Goal: Find specific page/section: Find specific page/section

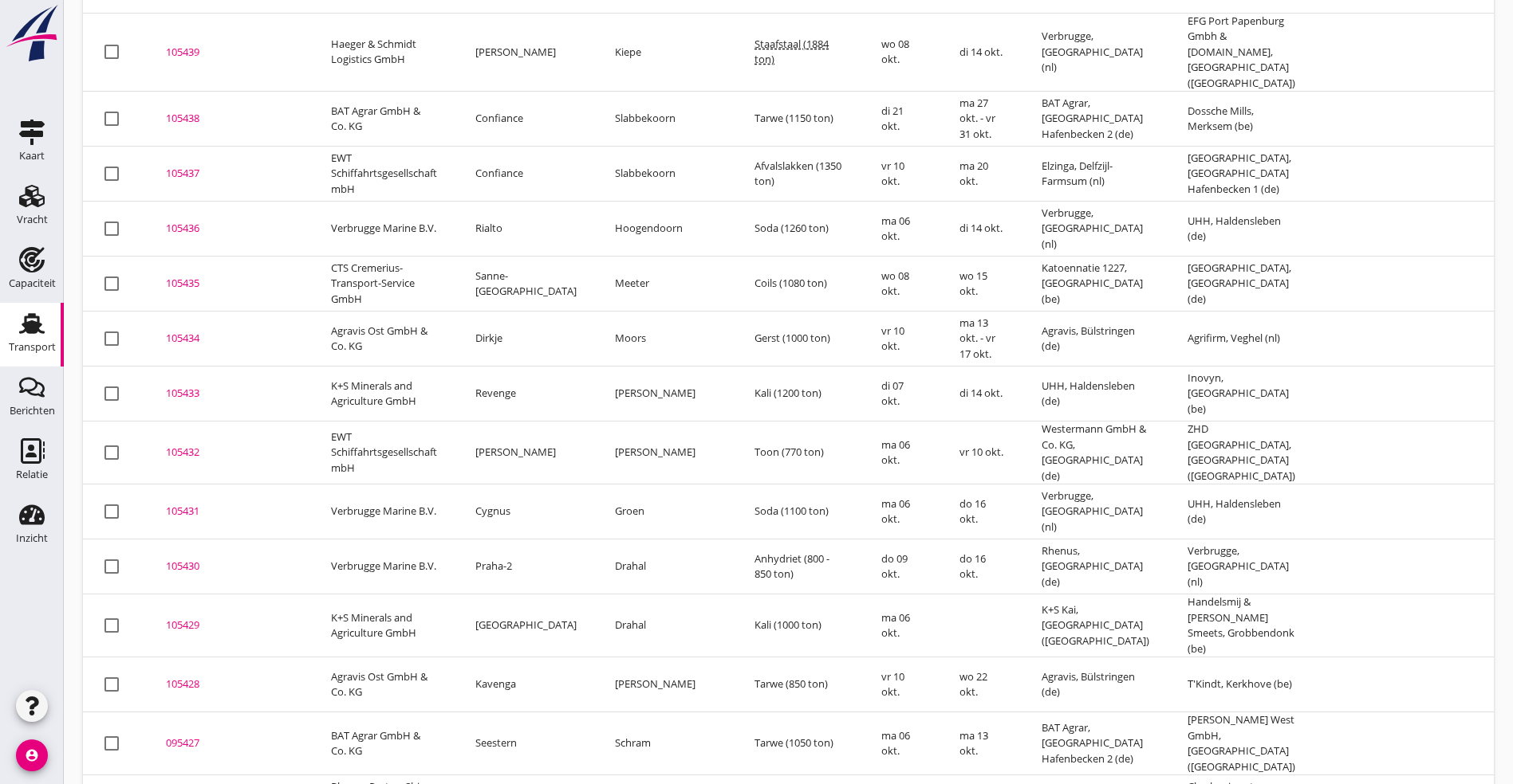
scroll to position [506, 0]
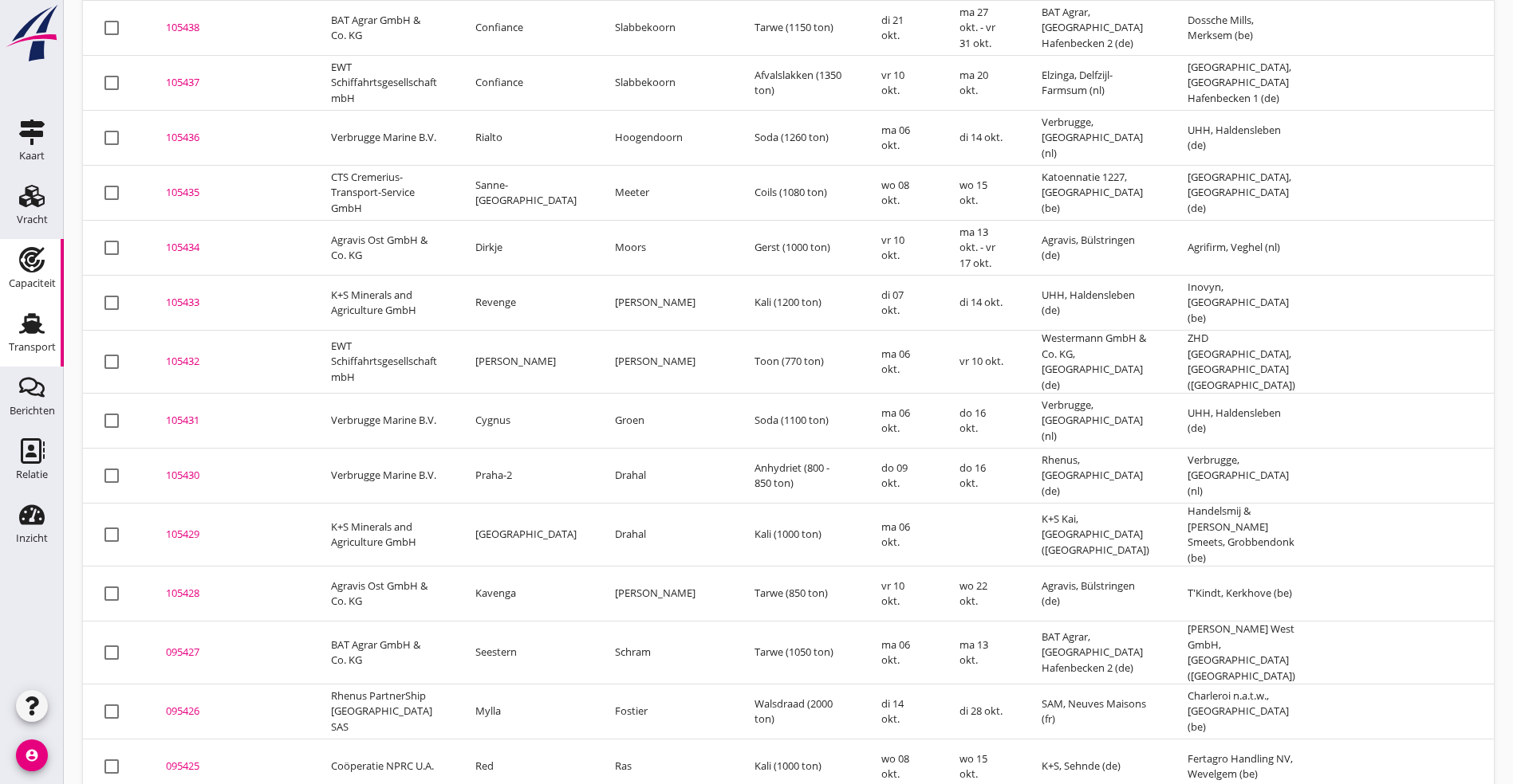
click at [28, 253] on use at bounding box center [32, 259] width 26 height 26
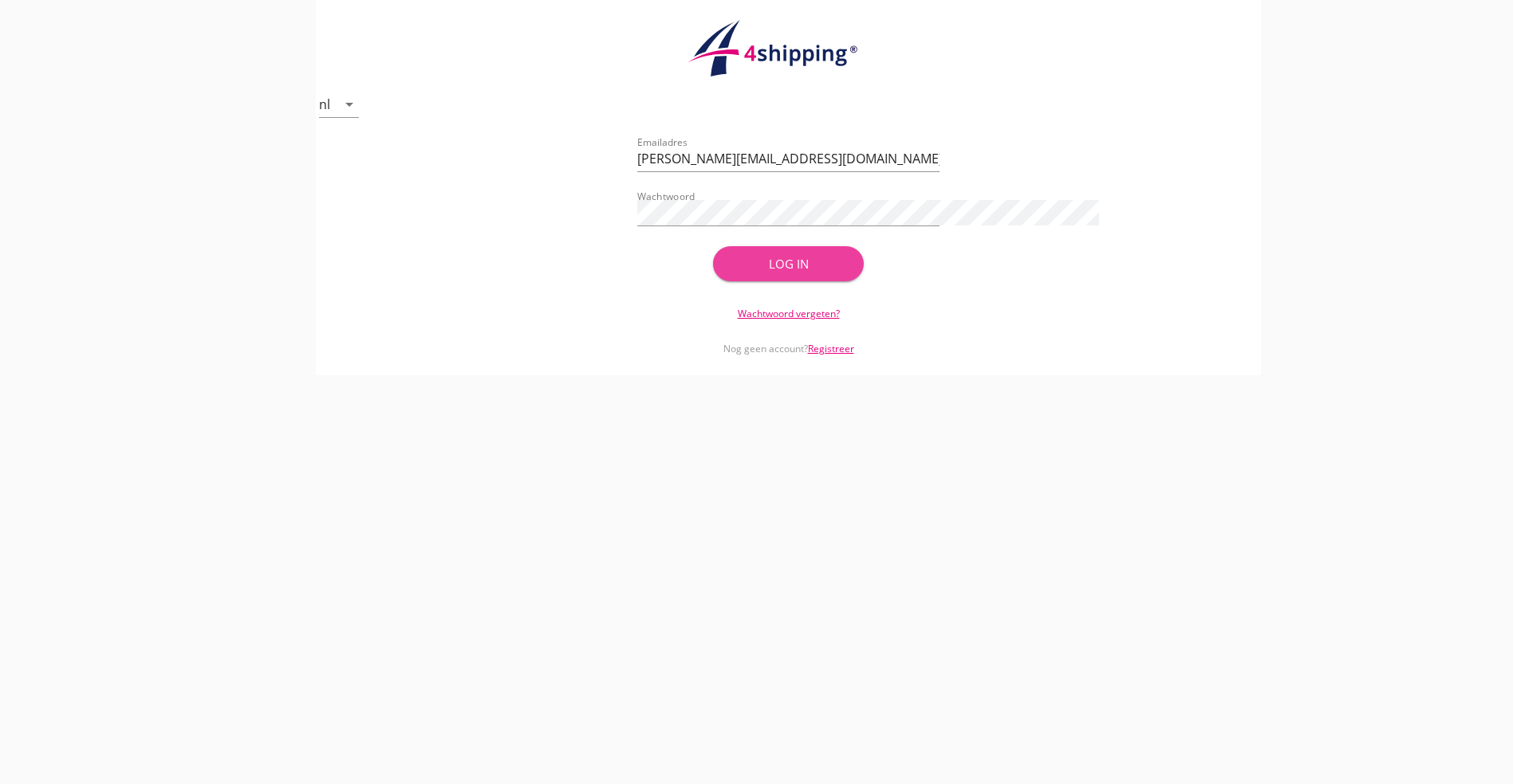
click at [864, 273] on button "Log in" at bounding box center [788, 263] width 152 height 35
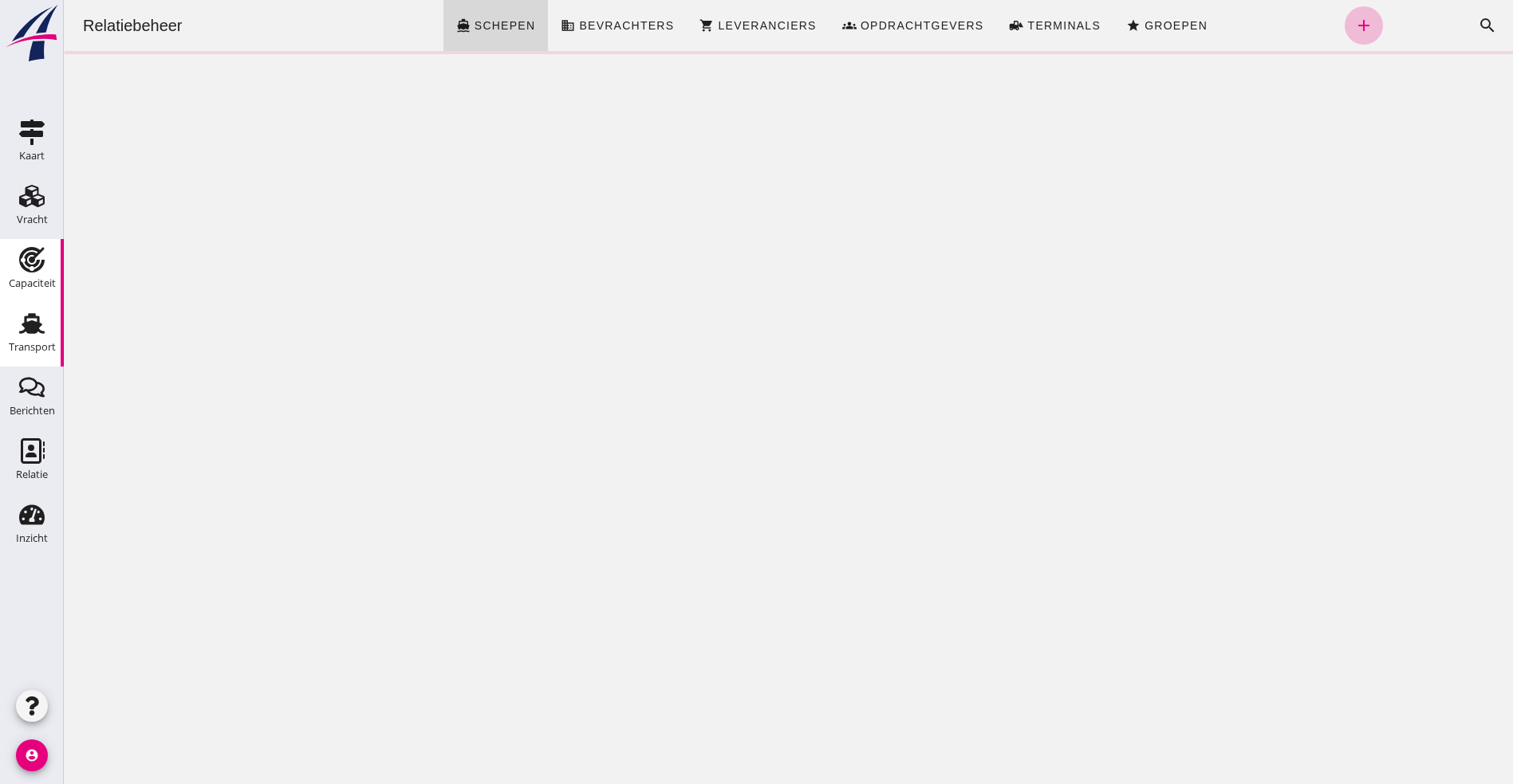
click at [30, 323] on use at bounding box center [32, 323] width 26 height 21
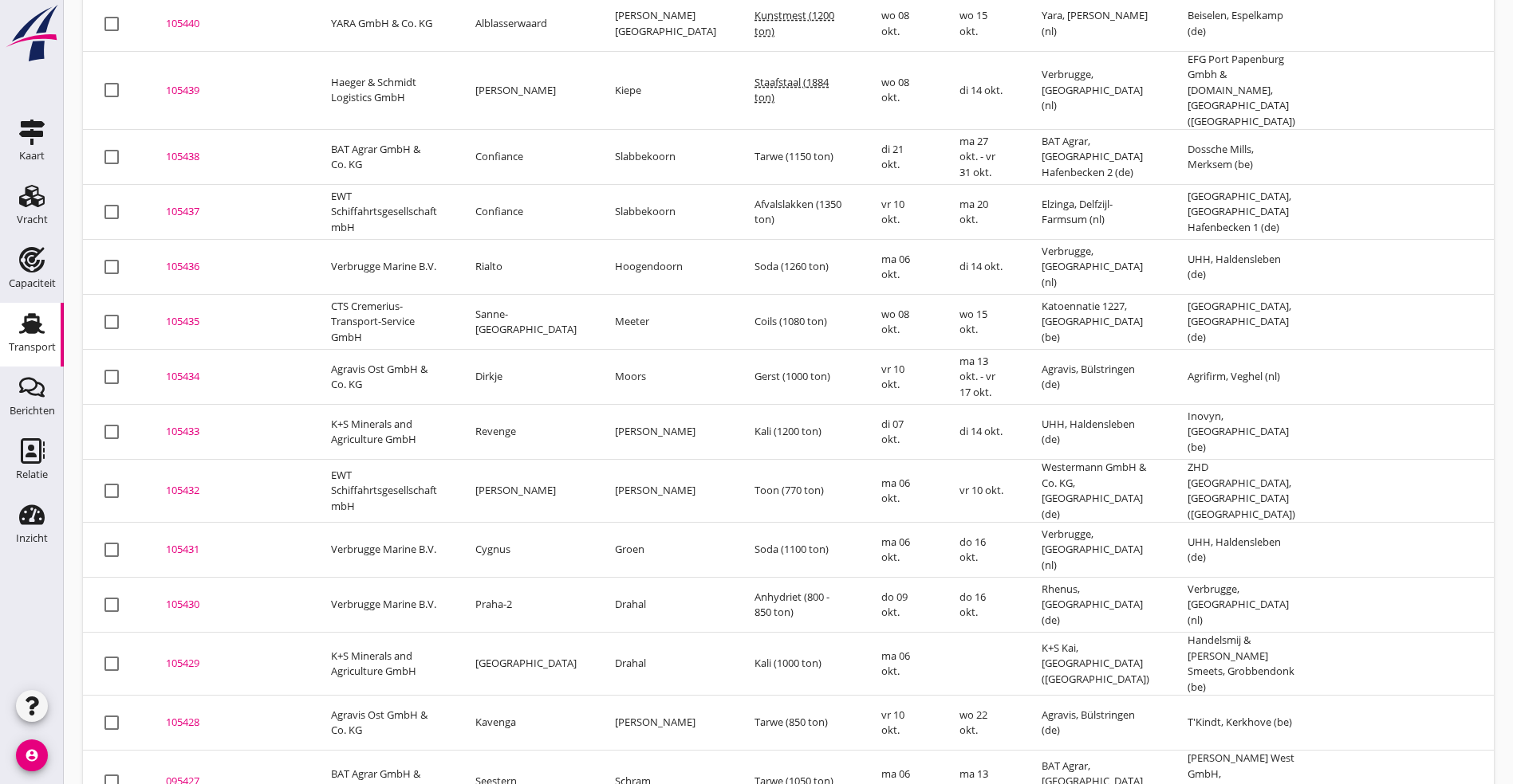
scroll to position [478, 0]
